Goal: Information Seeking & Learning: Learn about a topic

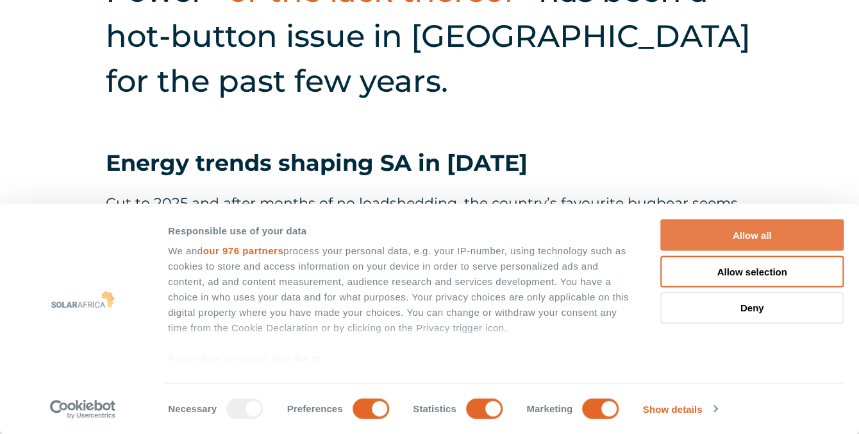
click at [764, 229] on button "Allow all" at bounding box center [752, 234] width 183 height 31
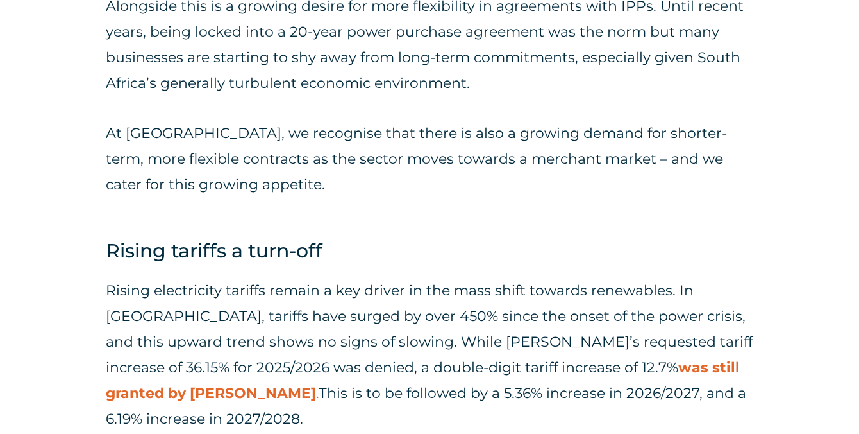
scroll to position [1539, 0]
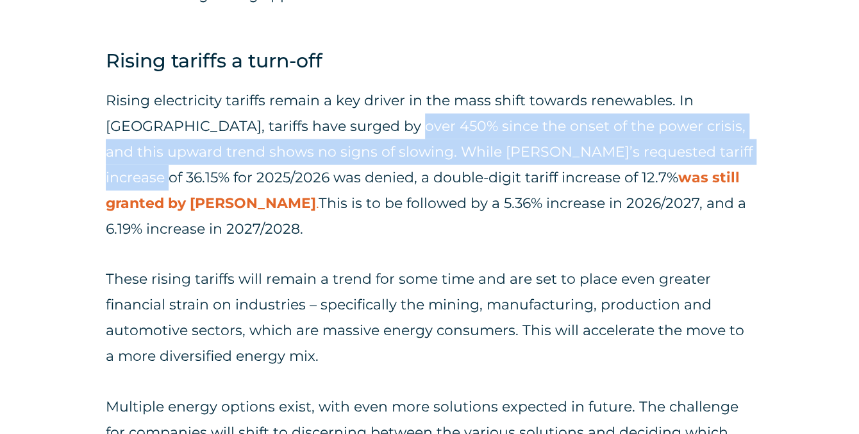
drag, startPoint x: 344, startPoint y: 133, endPoint x: 745, endPoint y: 144, distance: 400.3
click at [745, 144] on p "Rising electricity tariffs remain a key driver in the mass shift towards renewa…" at bounding box center [430, 165] width 648 height 154
click at [745, 143] on p "Rising electricity tariffs remain a key driver in the mass shift towards renewa…" at bounding box center [430, 165] width 648 height 154
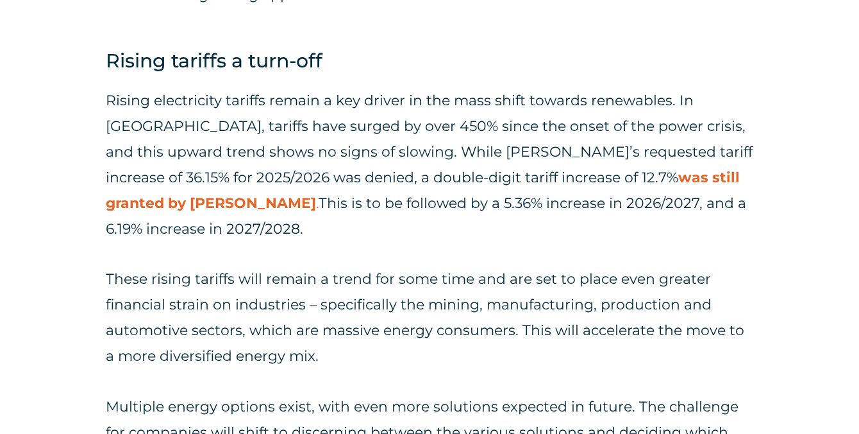
click at [252, 124] on p "Rising electricity tariffs remain a key driver in the mass shift towards renewa…" at bounding box center [430, 165] width 648 height 154
drag, startPoint x: 252, startPoint y: 124, endPoint x: 597, endPoint y: 110, distance: 345.3
click at [597, 110] on p "Rising electricity tariffs remain a key driver in the mass shift towards renewa…" at bounding box center [430, 165] width 648 height 154
click at [455, 108] on p "Rising electricity tariffs remain a key driver in the mass shift towards renewa…" at bounding box center [430, 165] width 648 height 154
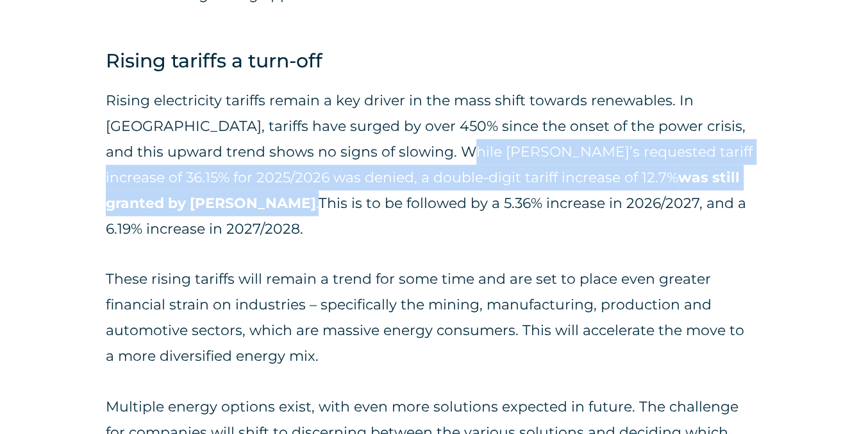
drag, startPoint x: 384, startPoint y: 149, endPoint x: 730, endPoint y: 176, distance: 346.7
click at [734, 176] on p "Rising electricity tariffs remain a key driver in the mass shift towards renewa…" at bounding box center [430, 165] width 648 height 154
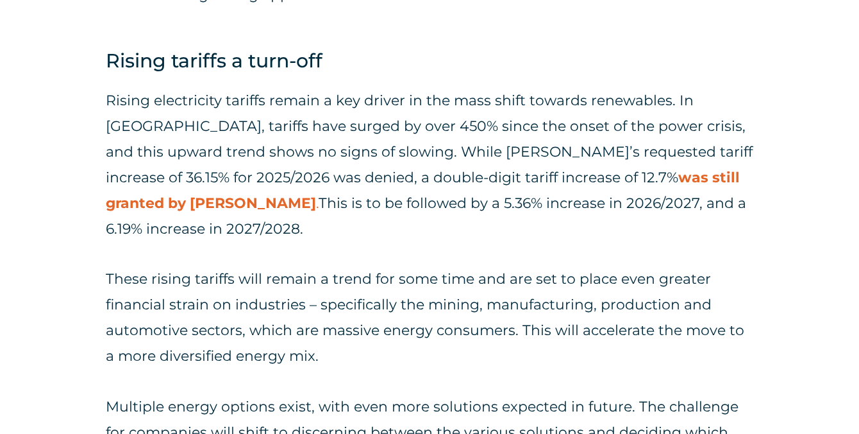
click at [784, 213] on div "Power – or the lack thereof – has been a hot-button issue in [GEOGRAPHIC_DATA] …" at bounding box center [429, 295] width 859 height 2803
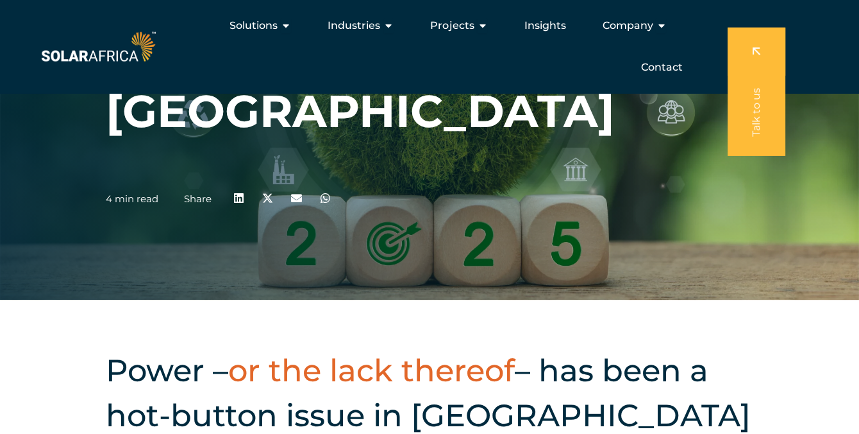
scroll to position [0, 0]
